Goal: Find specific page/section: Find specific page/section

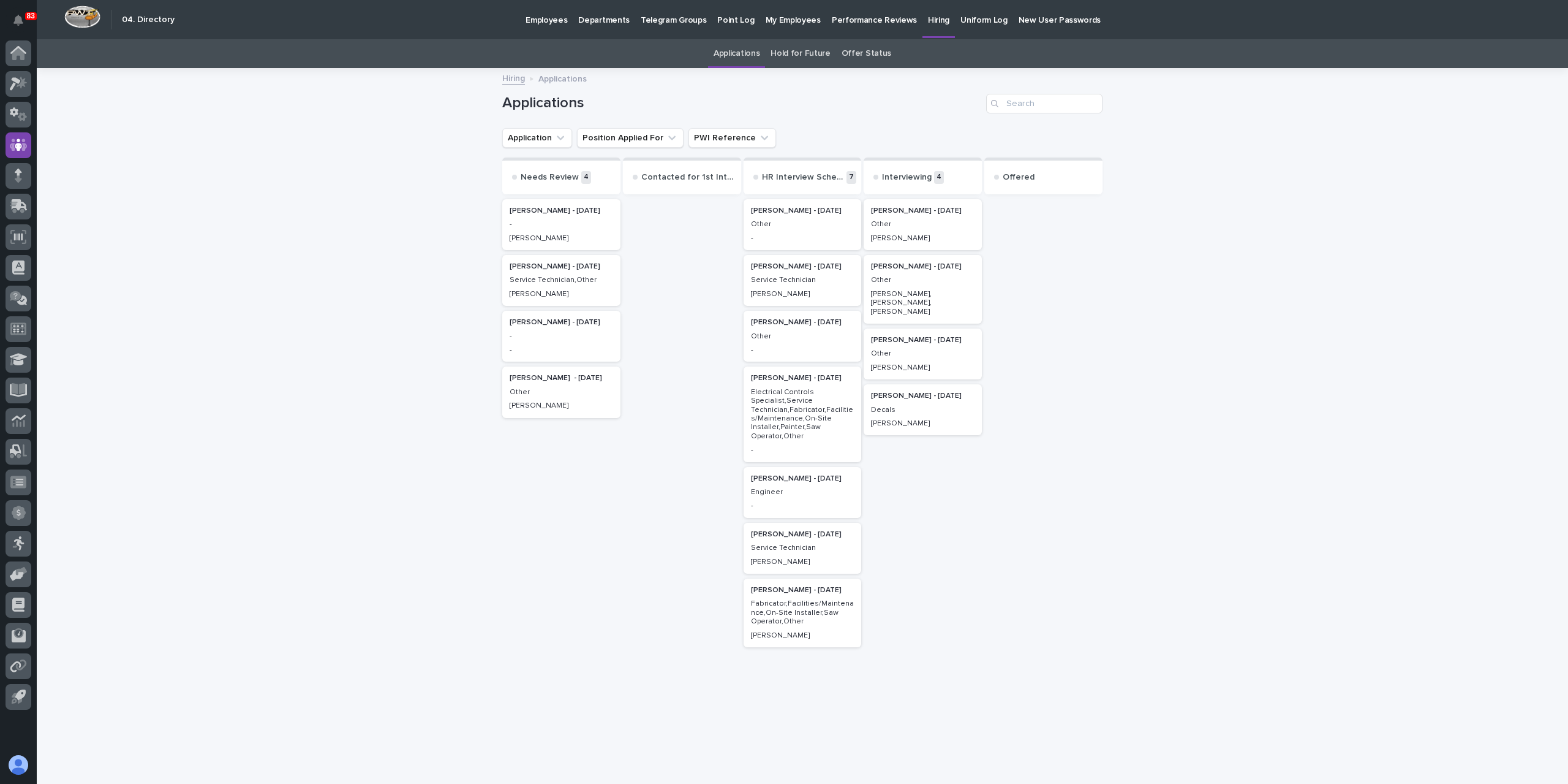
scroll to position [26, 0]
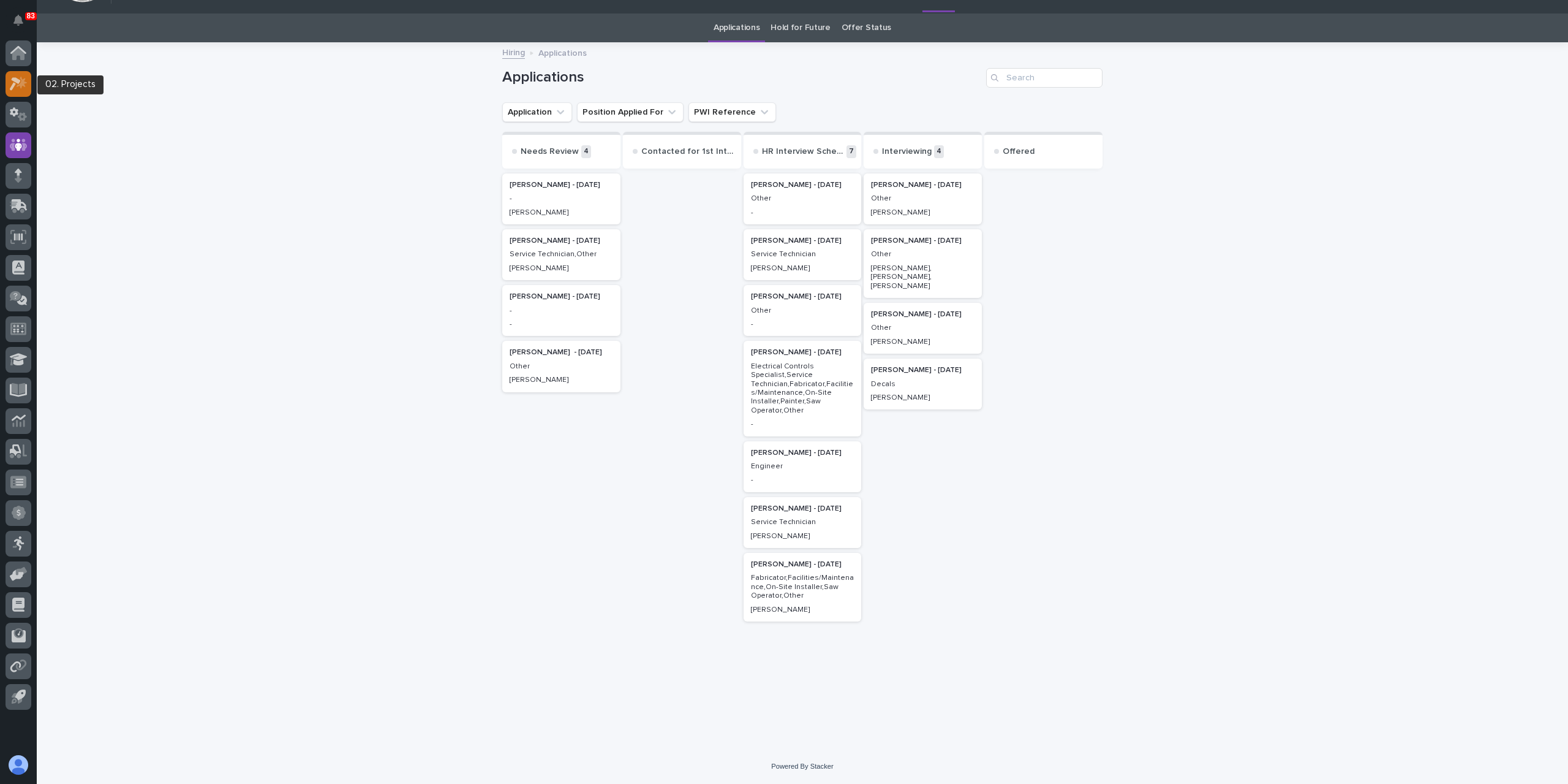
click at [15, 94] on div at bounding box center [18, 83] width 26 height 26
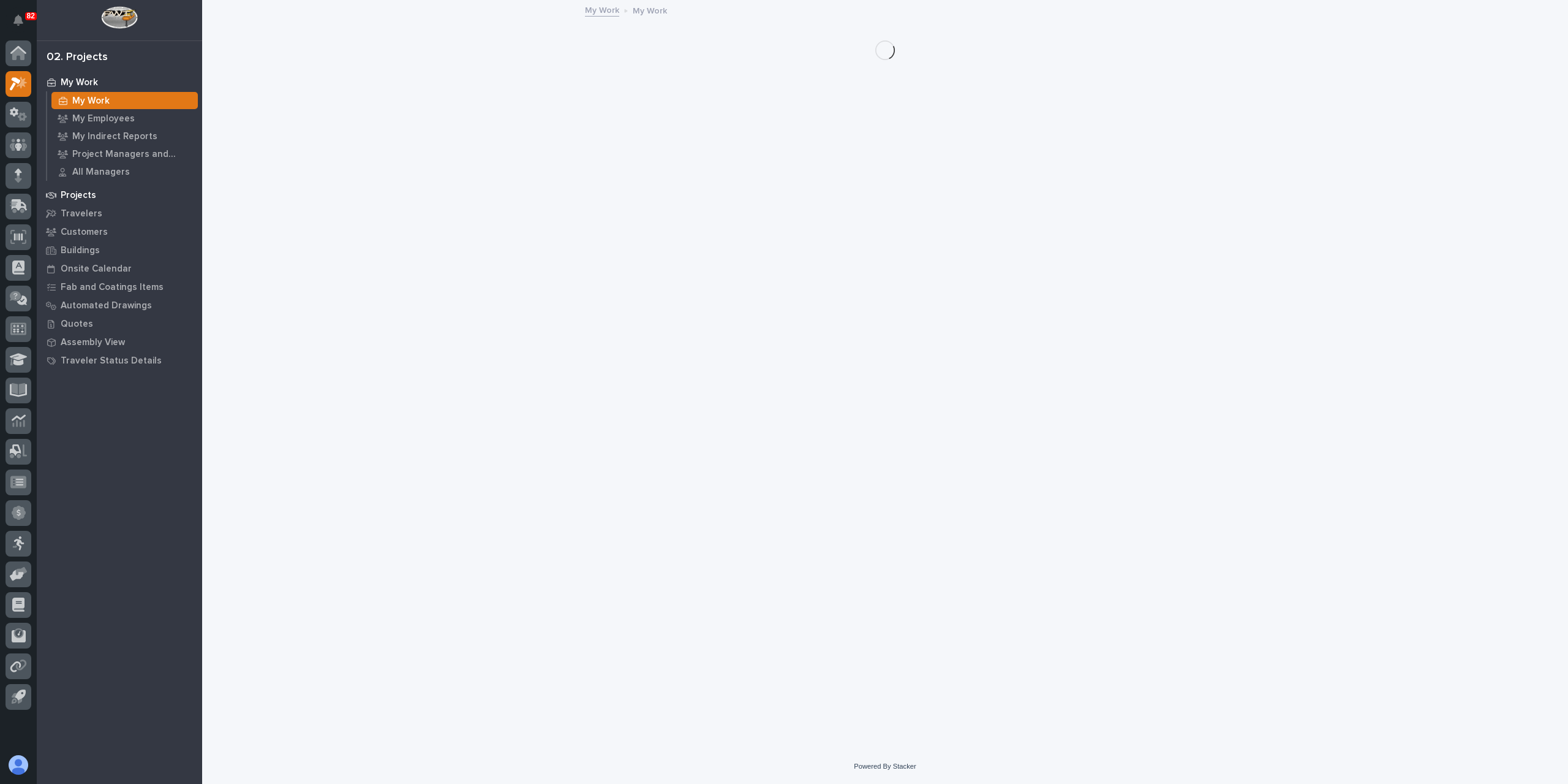
click at [85, 198] on p "Projects" at bounding box center [79, 195] width 36 height 11
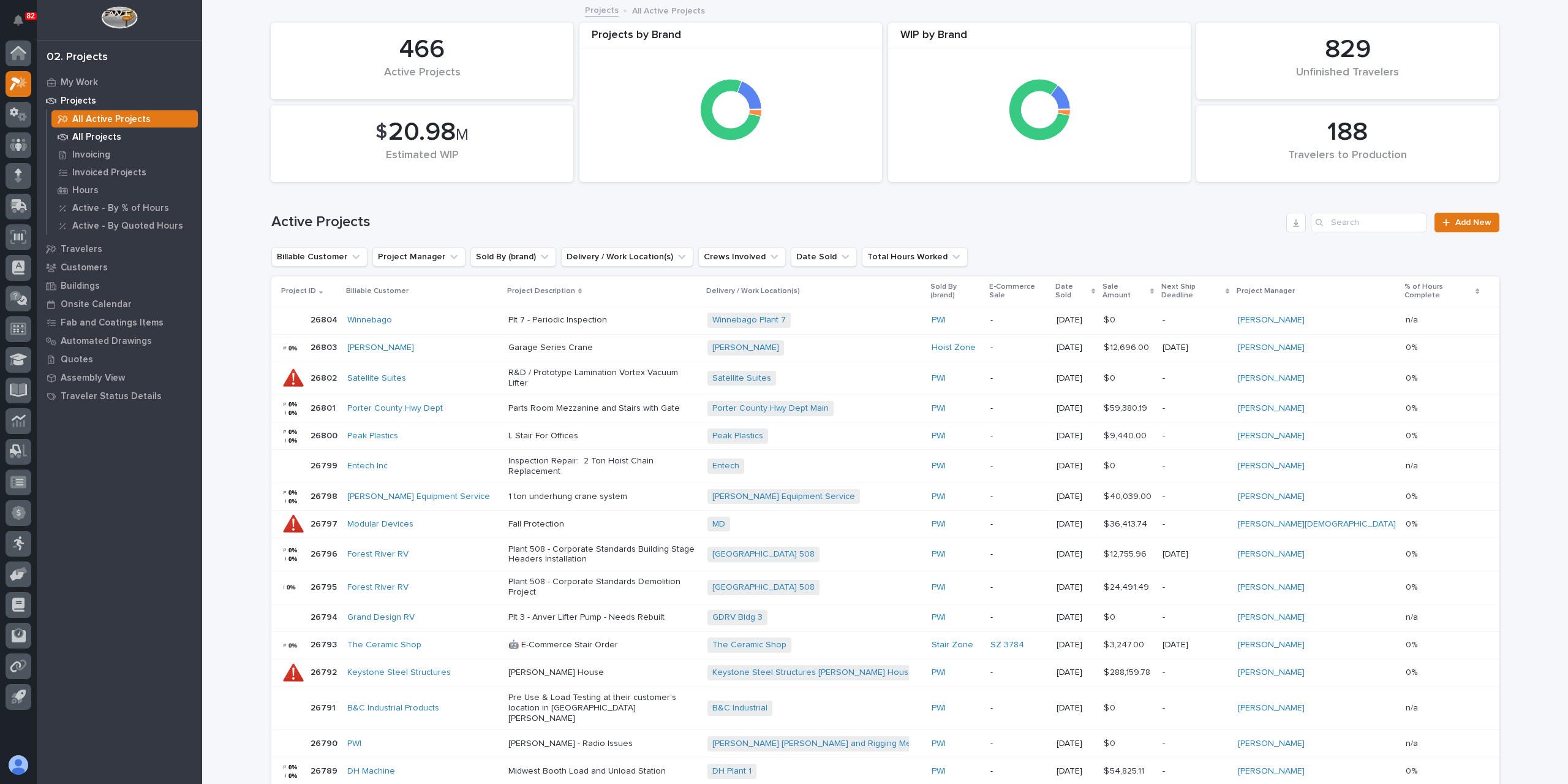
click at [71, 135] on div "All Projects" at bounding box center [124, 137] width 146 height 17
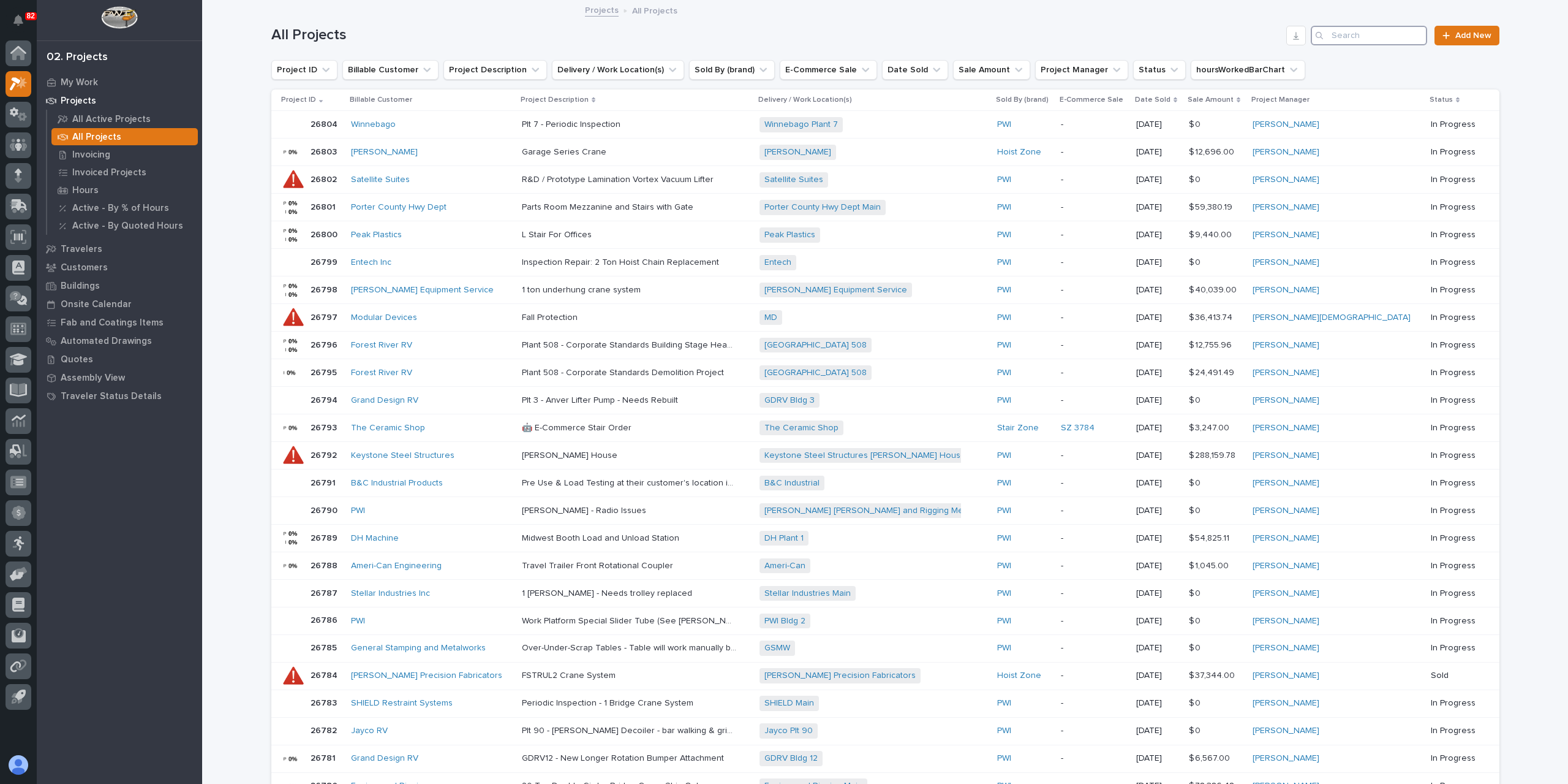
click at [1360, 34] on input "Search" at bounding box center [1369, 36] width 116 height 20
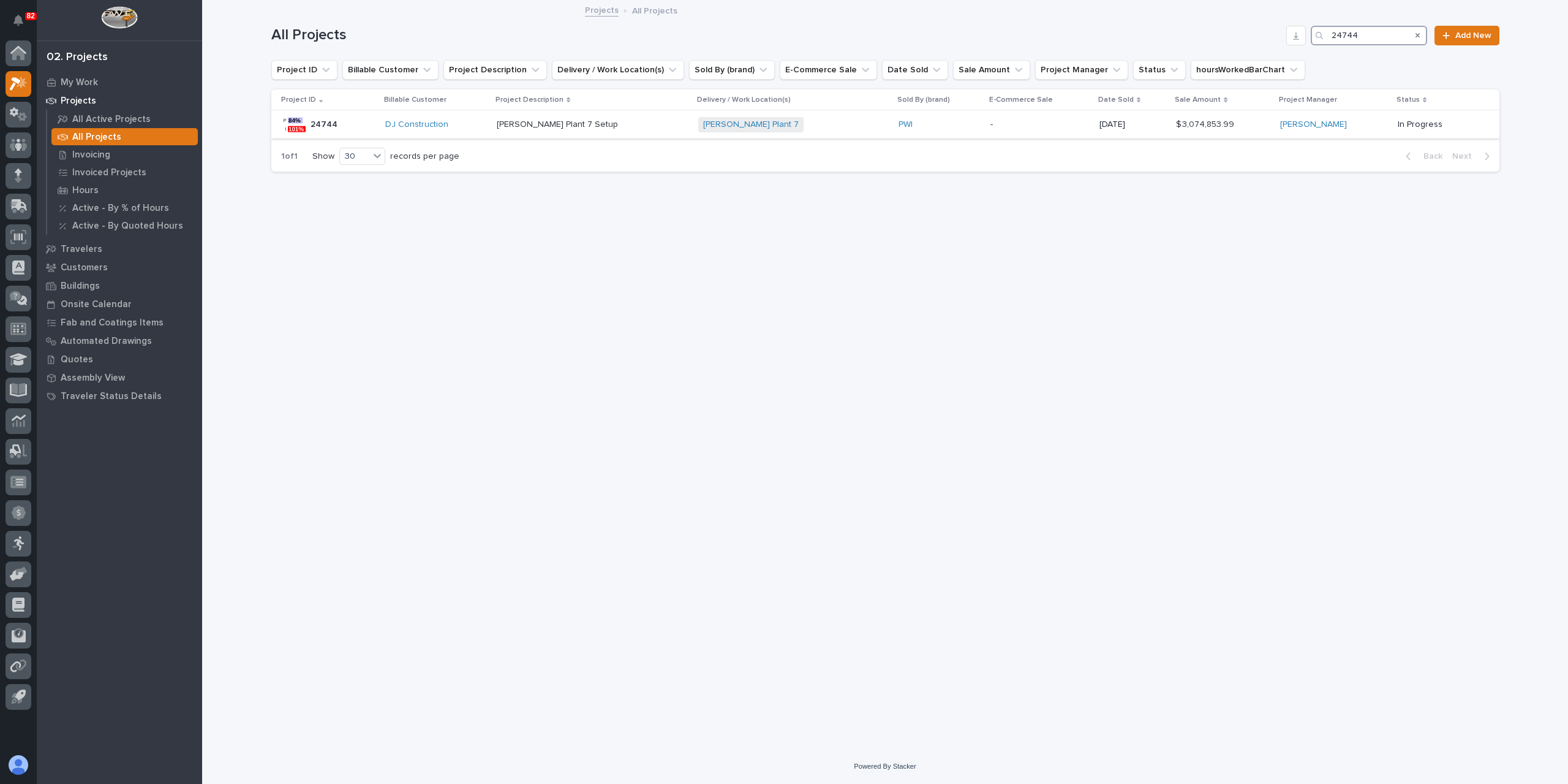
type input "24744"
click at [579, 130] on div "[PERSON_NAME] Plant 7 Setup [PERSON_NAME] Plant 7 Setup" at bounding box center [592, 124] width 191 height 21
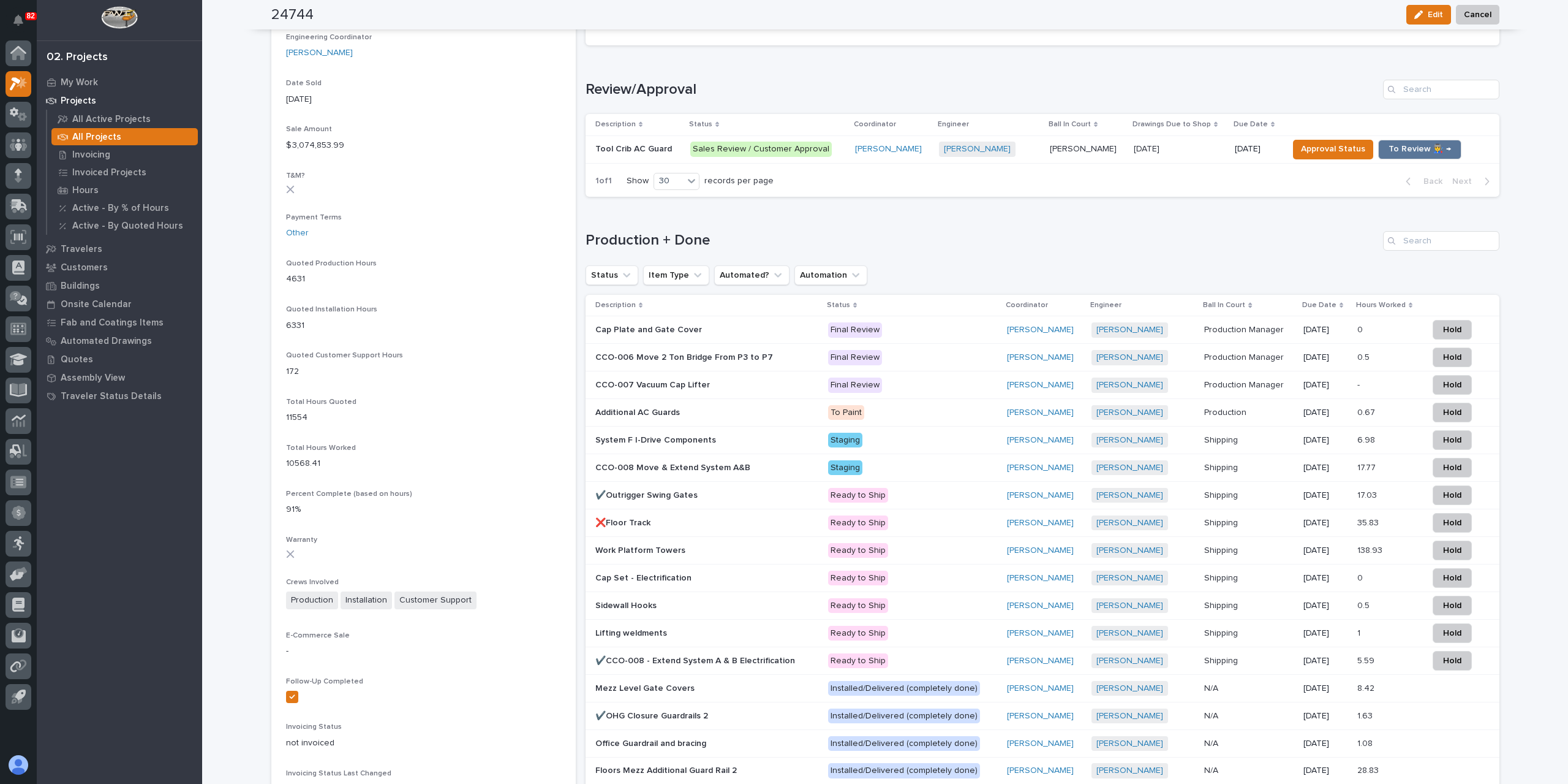
scroll to position [735, 0]
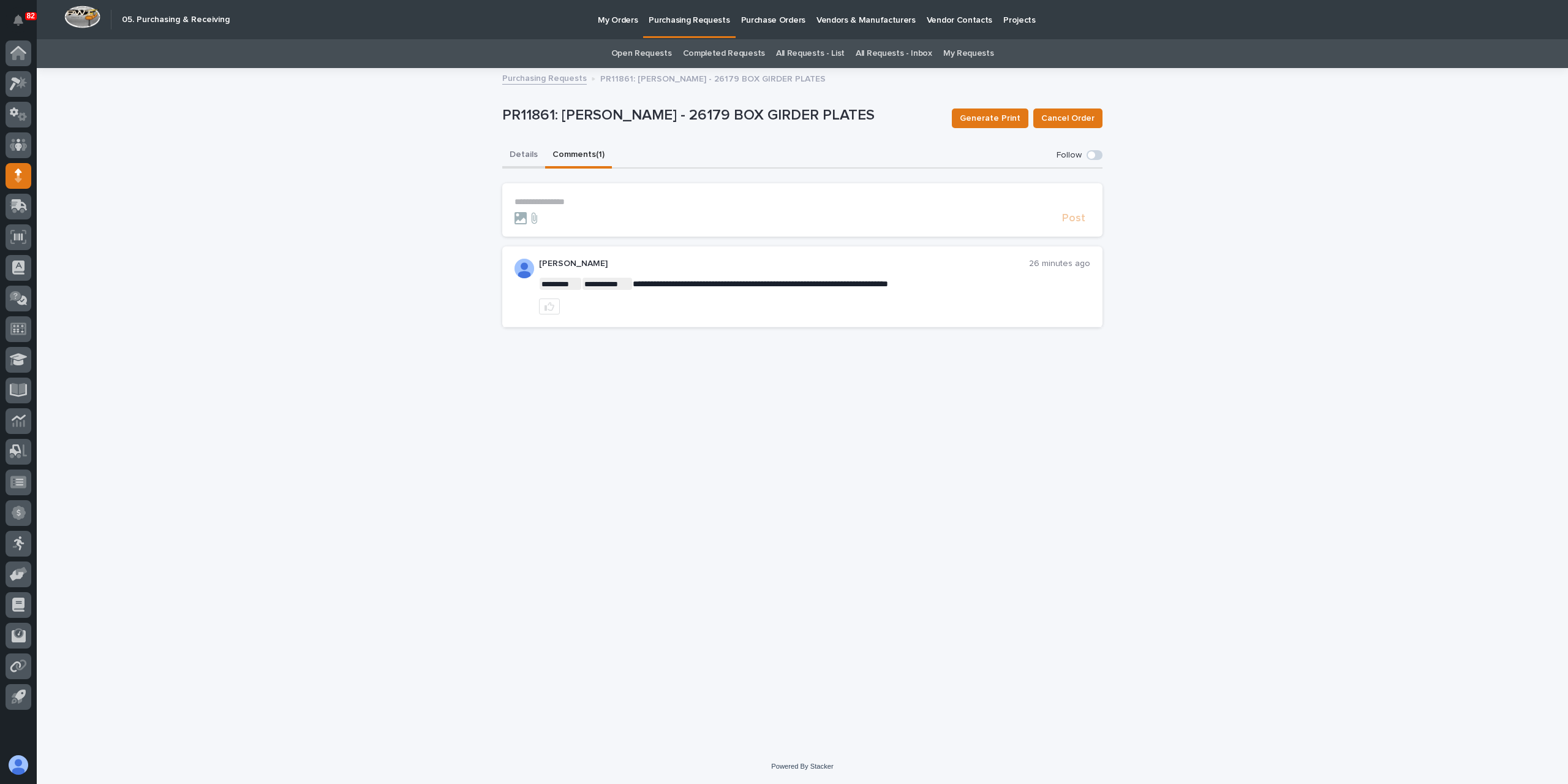
click at [523, 160] on button "Details" at bounding box center [524, 155] width 43 height 26
